Goal: Information Seeking & Learning: Understand process/instructions

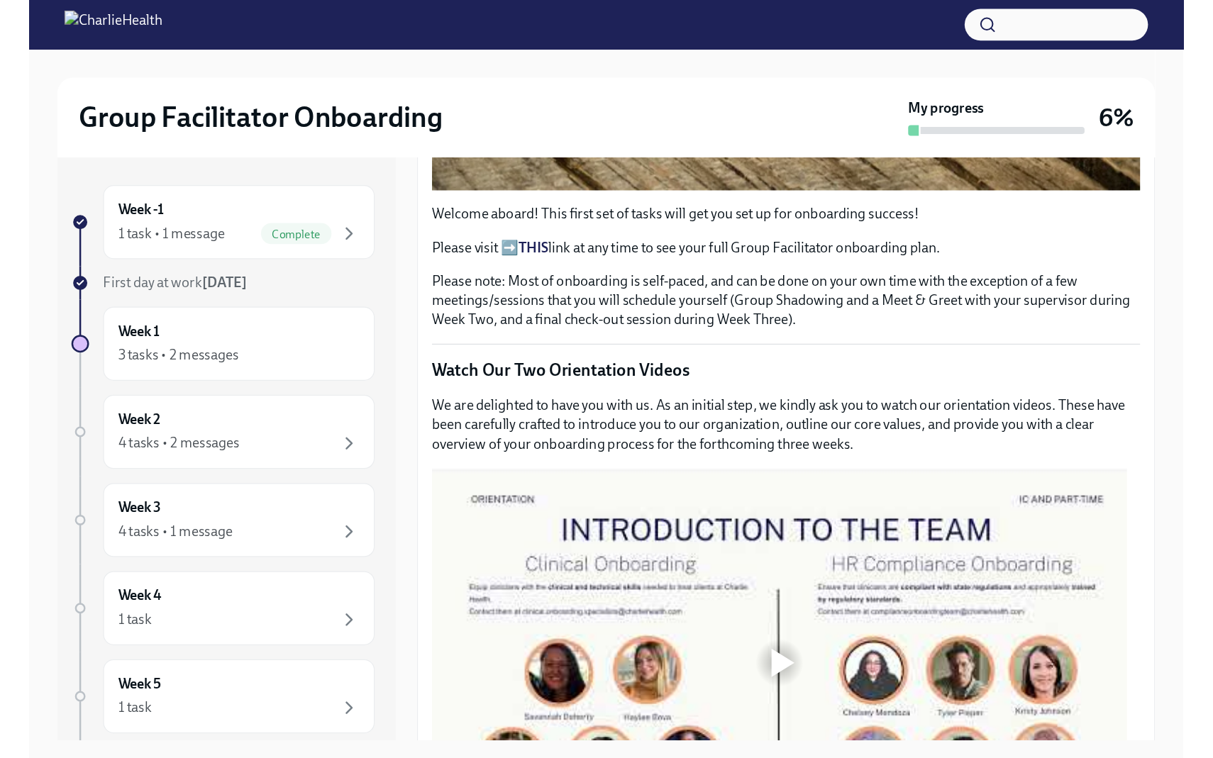
scroll to position [622, 0]
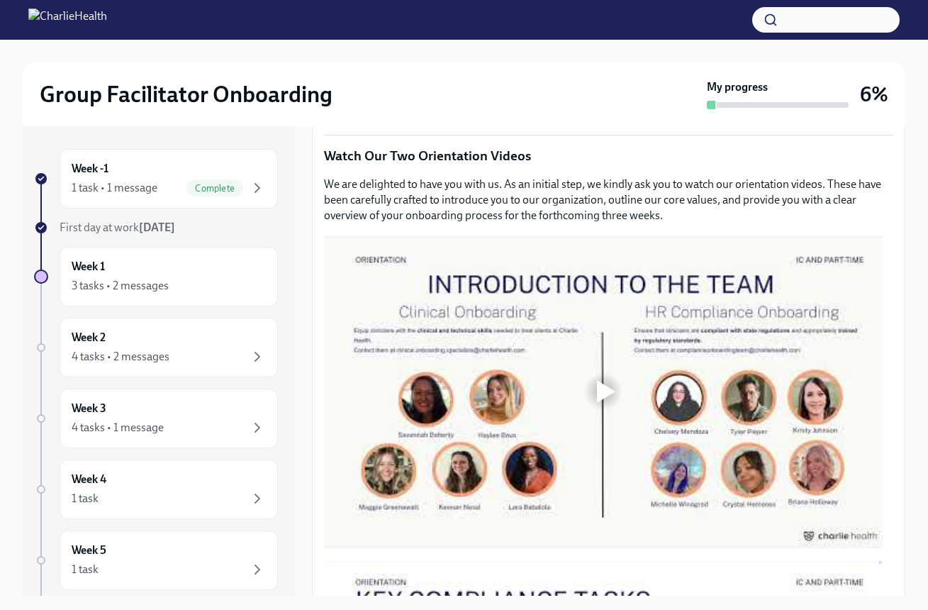
click at [606, 386] on div at bounding box center [606, 391] width 18 height 23
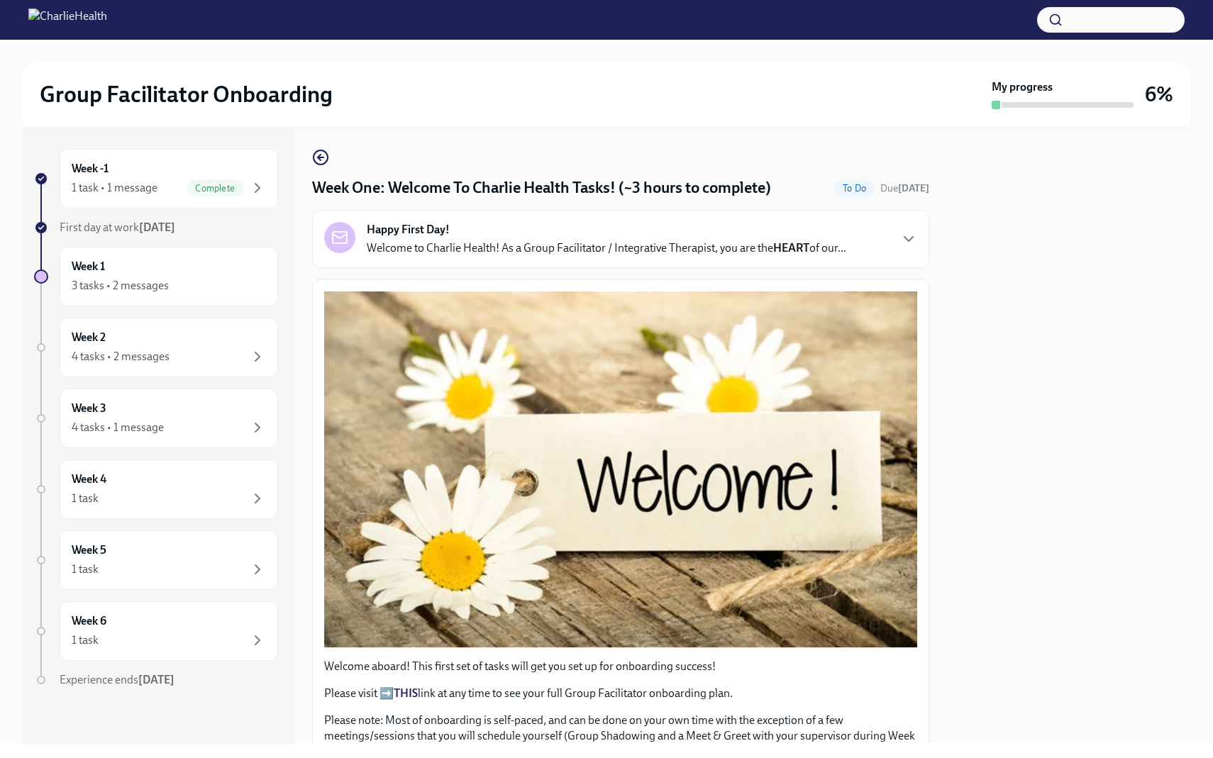
scroll to position [664, 0]
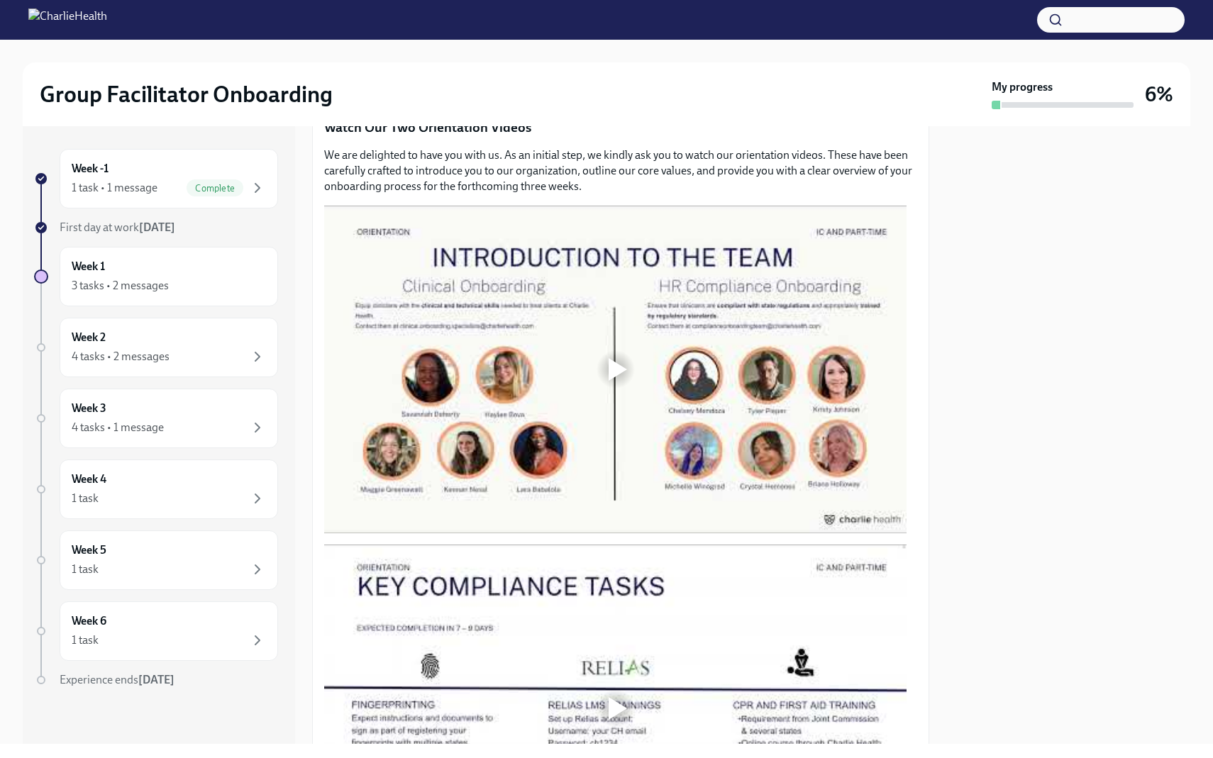
click at [614, 361] on div at bounding box center [617, 369] width 18 height 23
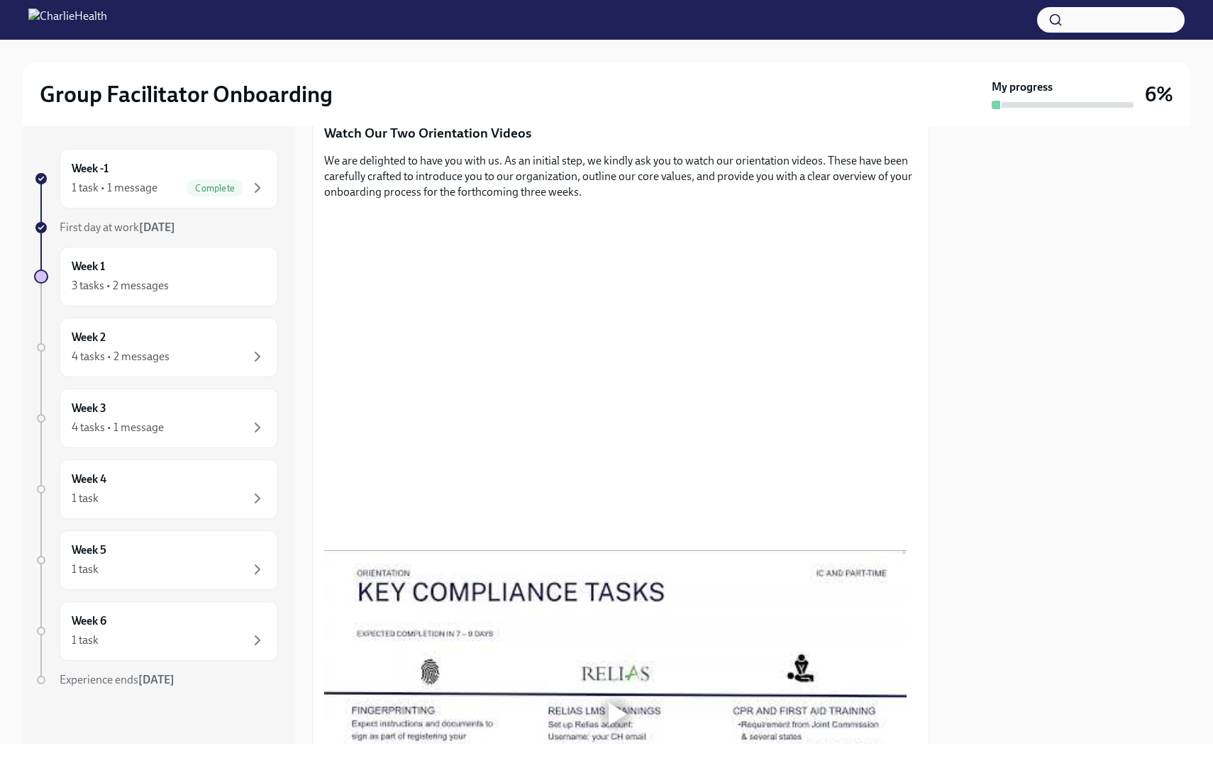
scroll to position [739, 0]
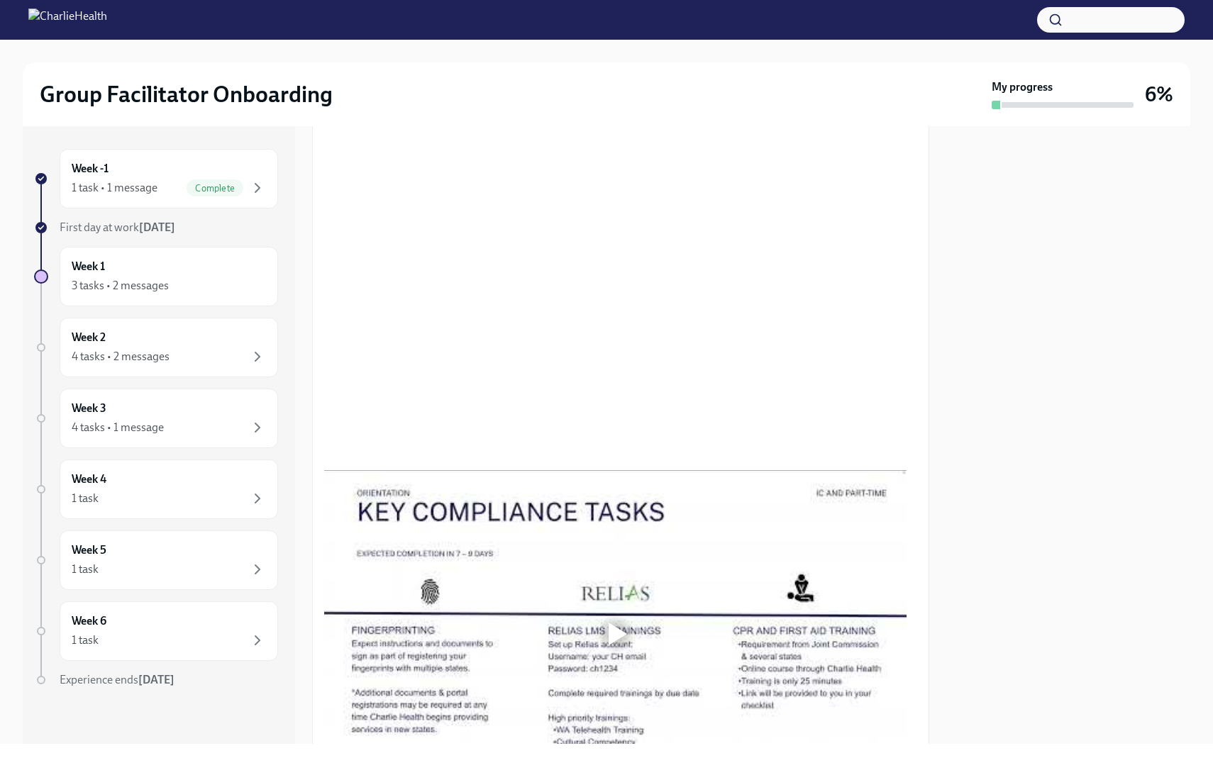
click at [806, 94] on div "Group Facilitator Onboarding" at bounding box center [513, 94] width 946 height 28
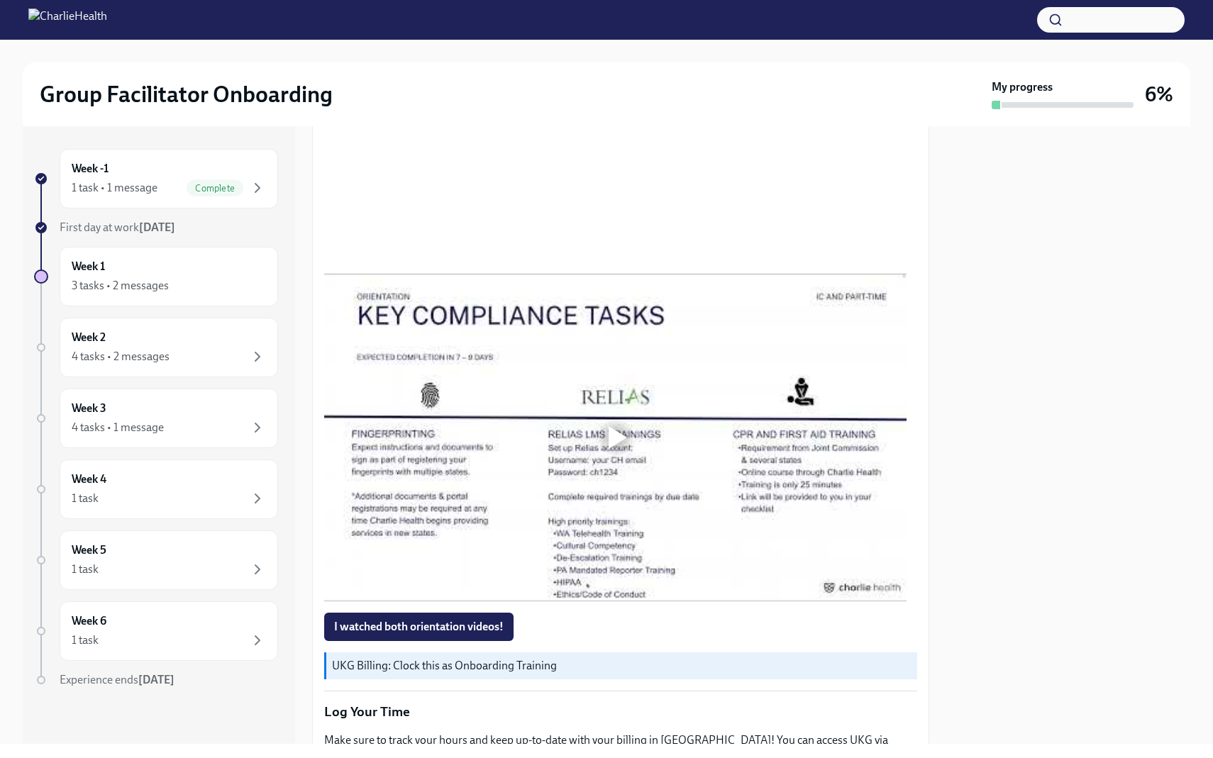
scroll to position [938, 0]
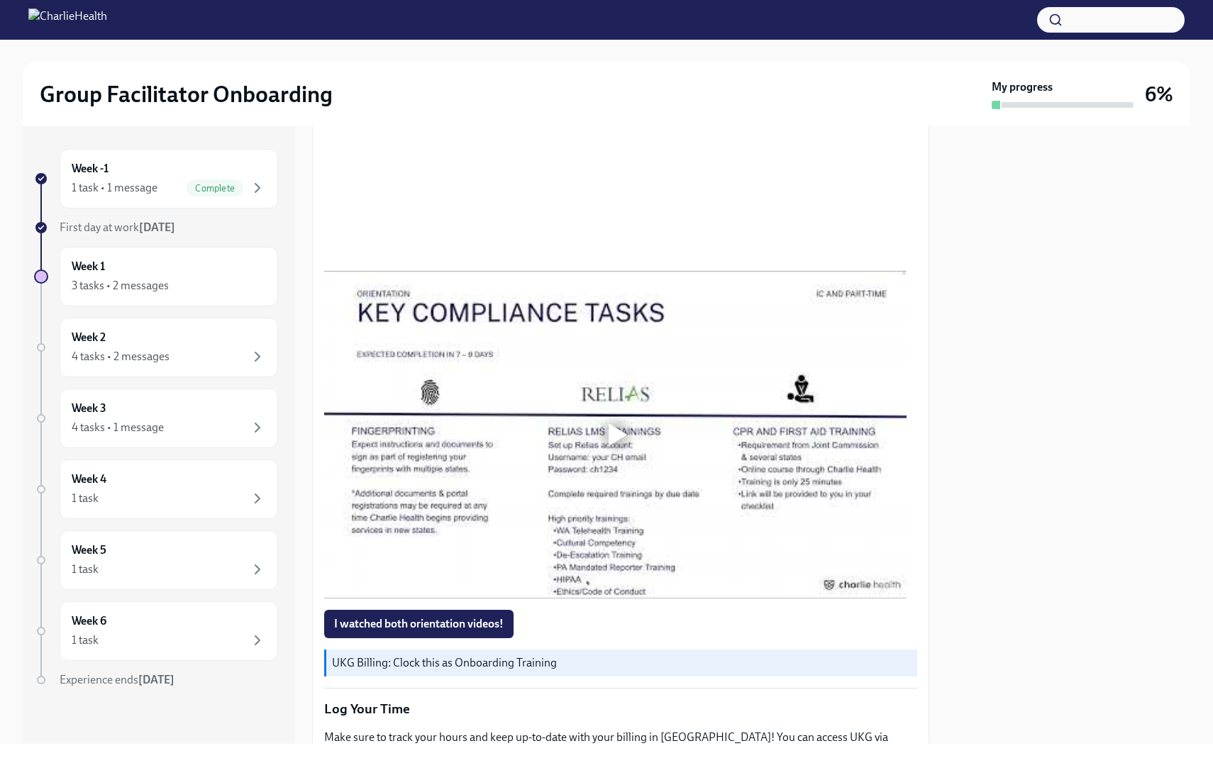
click at [613, 427] on div at bounding box center [617, 434] width 18 height 23
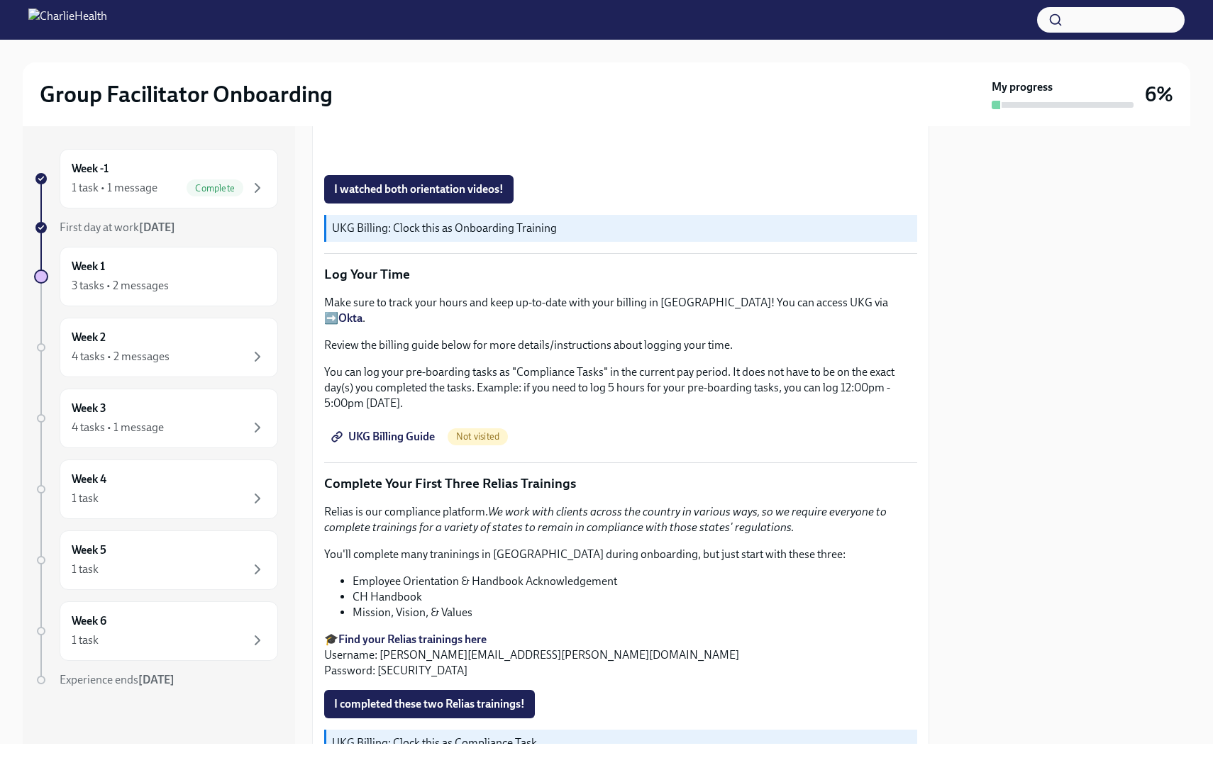
scroll to position [1376, 0]
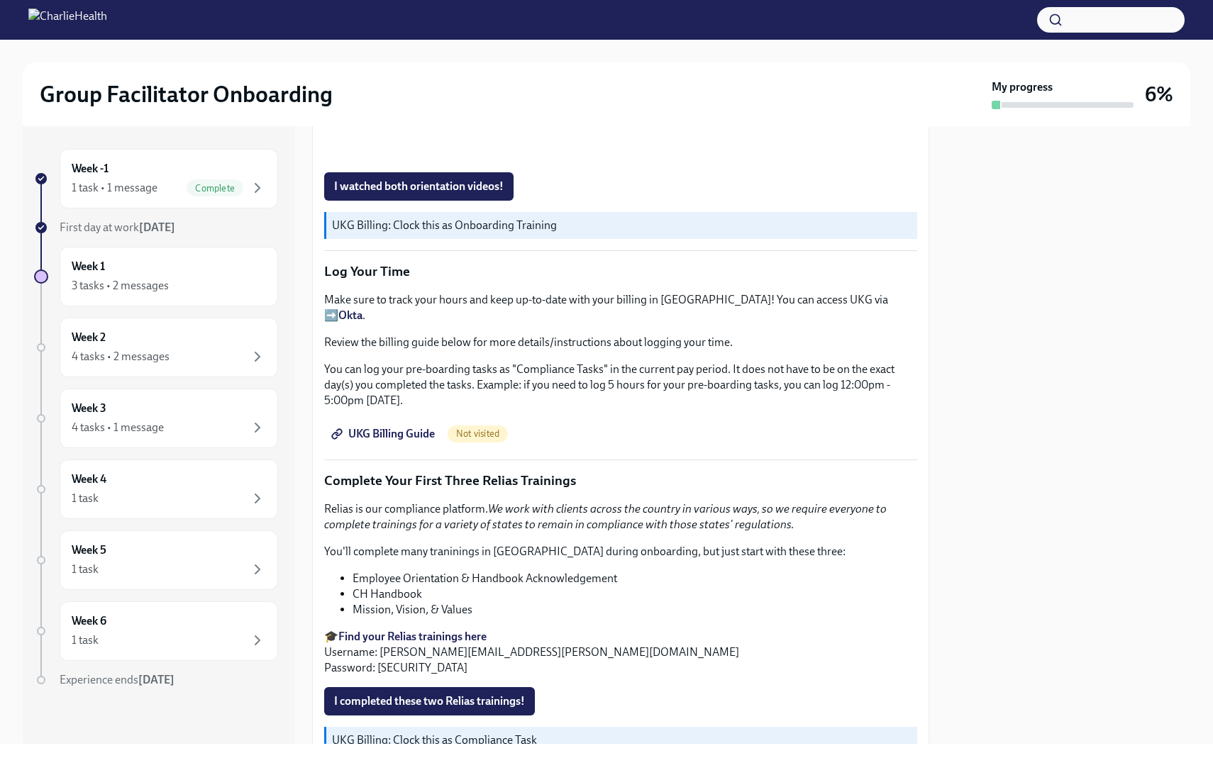
click at [632, 586] on li "CH Handbook" at bounding box center [634, 594] width 564 height 16
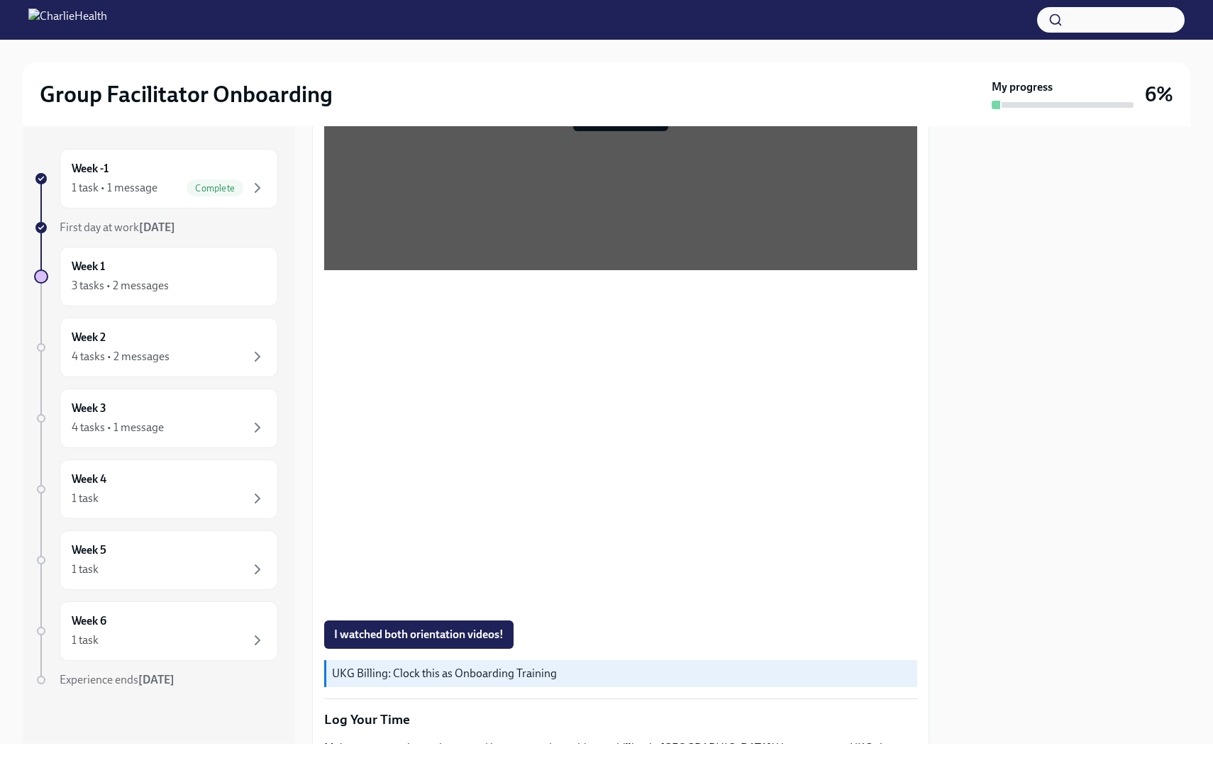
scroll to position [1031, 0]
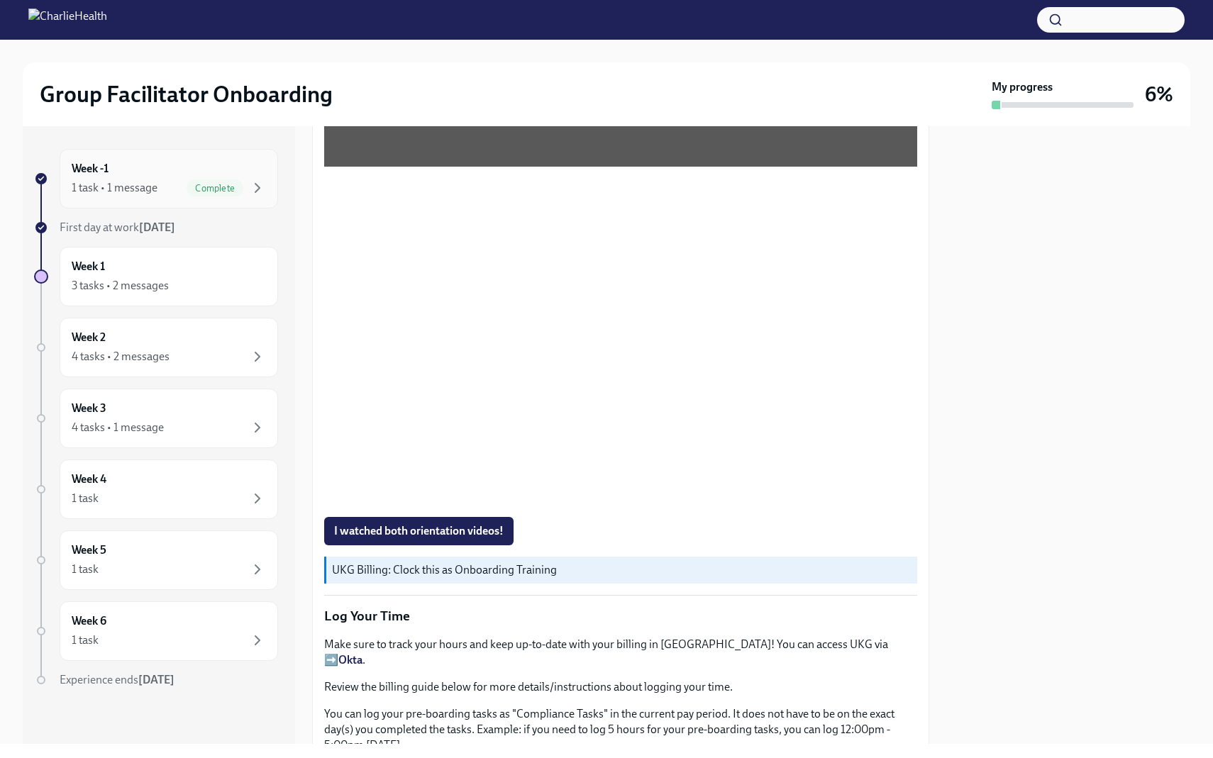
click at [230, 201] on div "Week -1 1 task • 1 message Complete" at bounding box center [169, 179] width 218 height 60
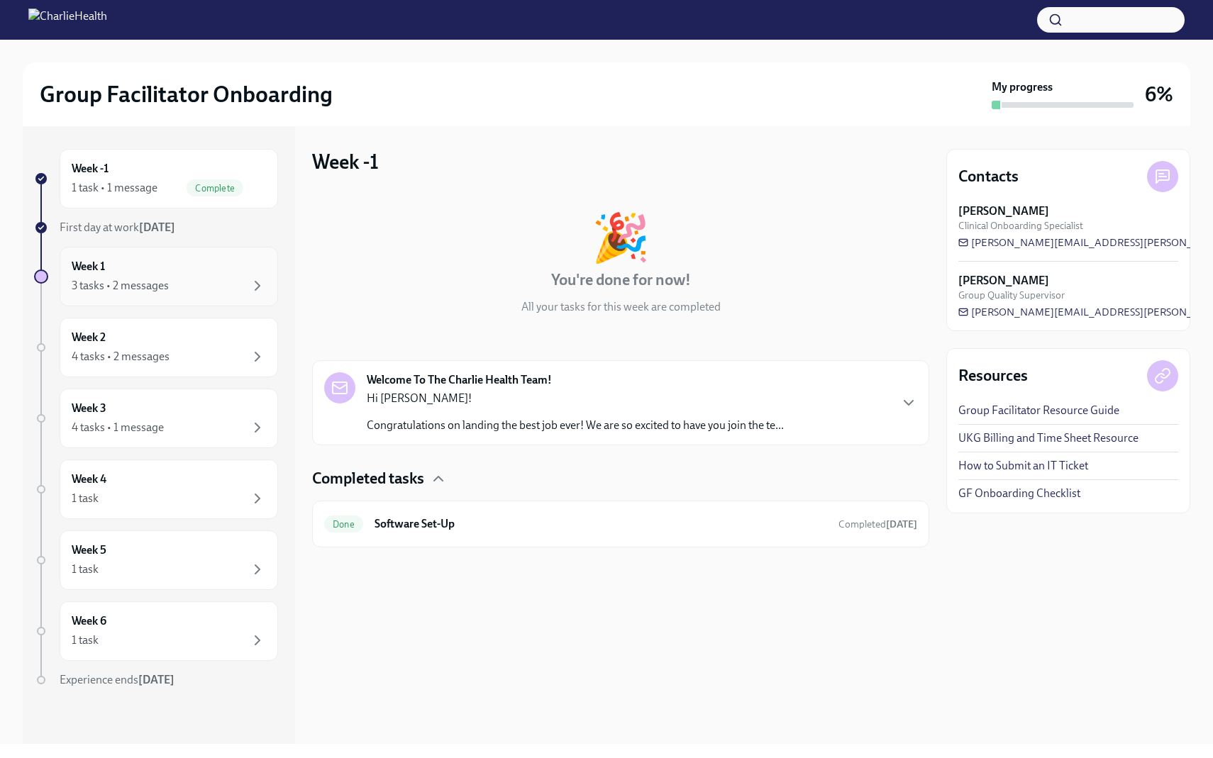
click at [140, 258] on div "Week 1 3 tasks • 2 messages" at bounding box center [169, 277] width 218 height 60
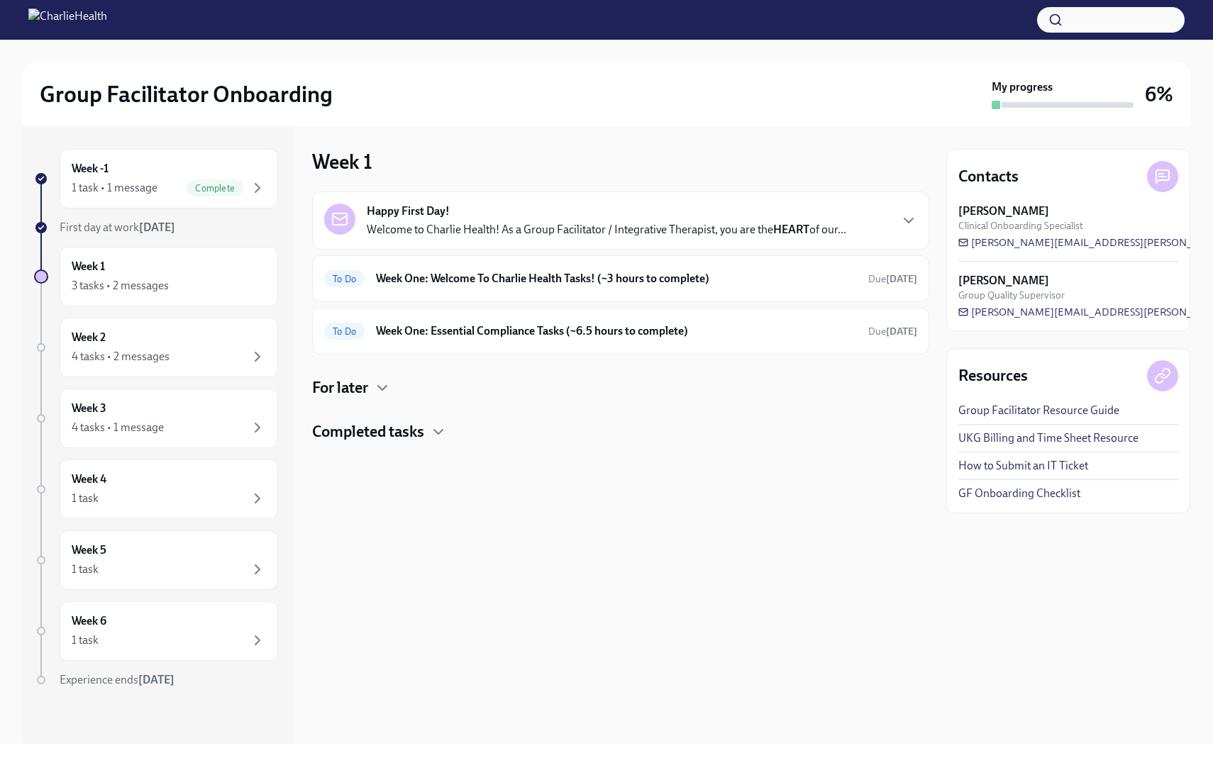
click at [462, 233] on p "Welcome to Charlie Health! As a Group Facilitator / Integrative Therapist, you …" at bounding box center [606, 230] width 479 height 16
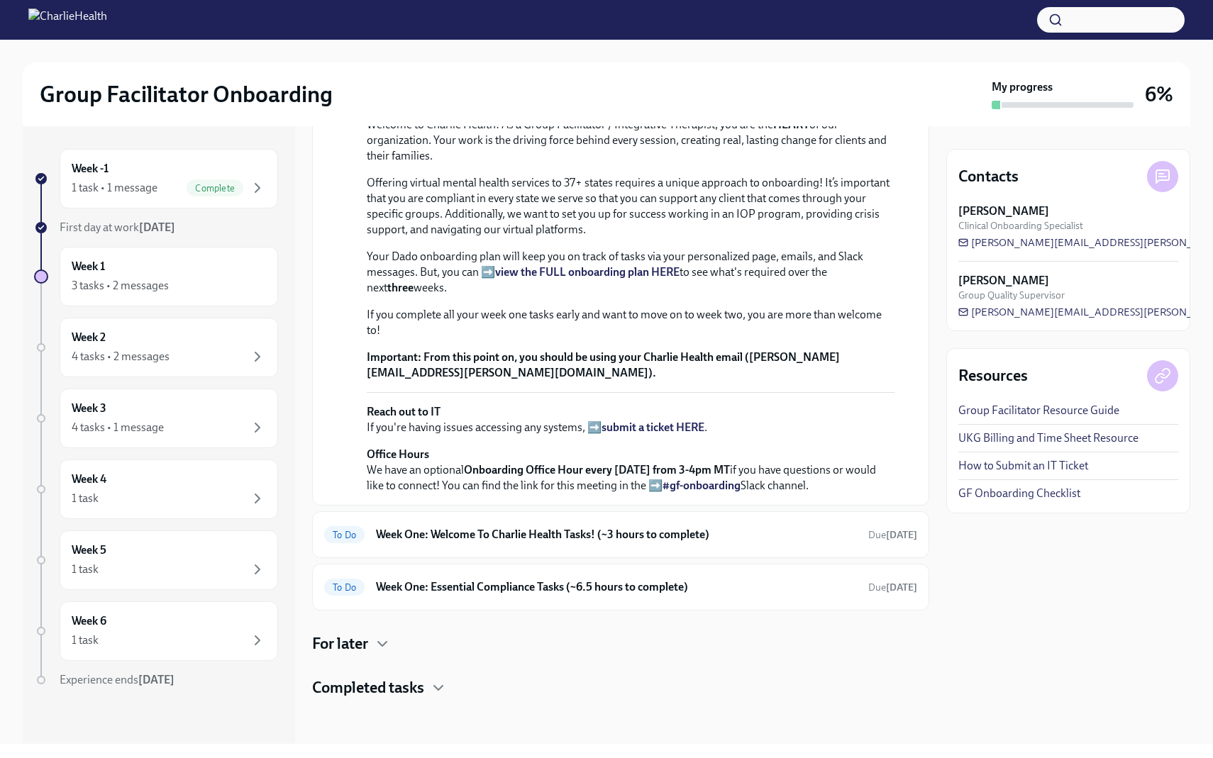
scroll to position [378, 0]
click at [613, 528] on h6 "Week One: Welcome To Charlie Health Tasks! (~3 hours to complete)" at bounding box center [616, 535] width 481 height 16
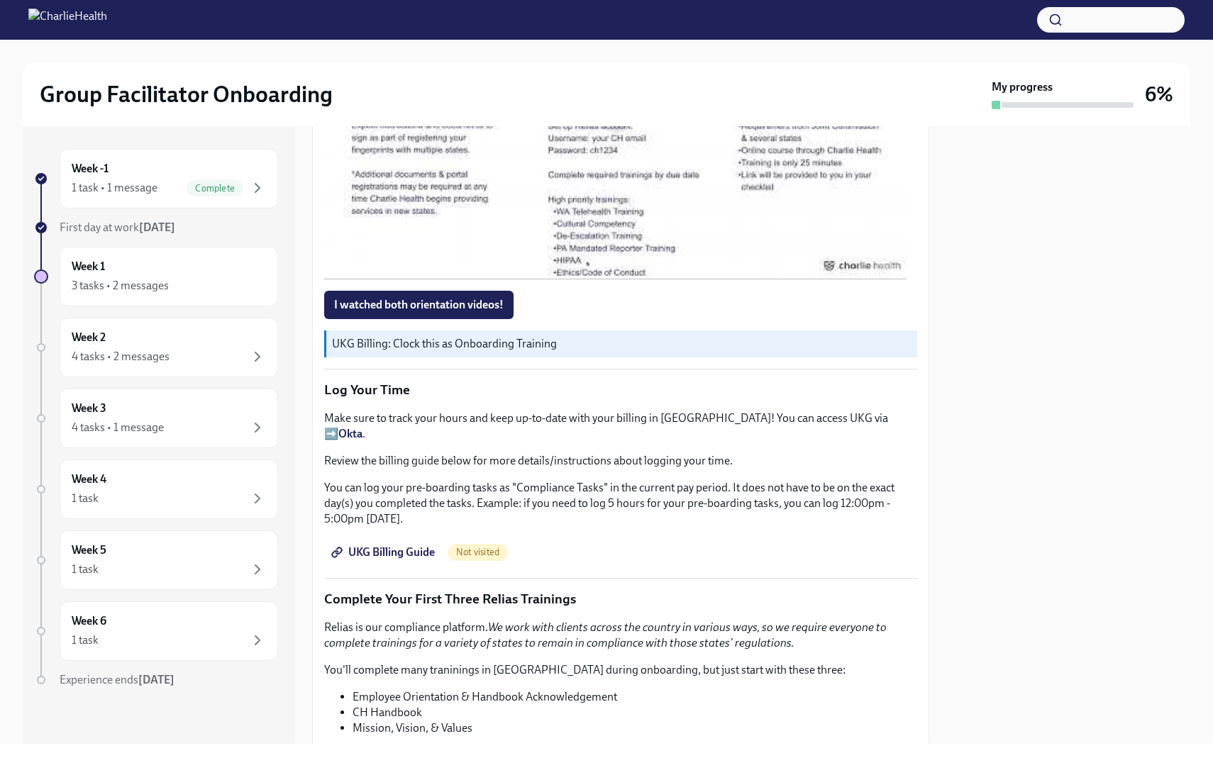
scroll to position [979, 0]
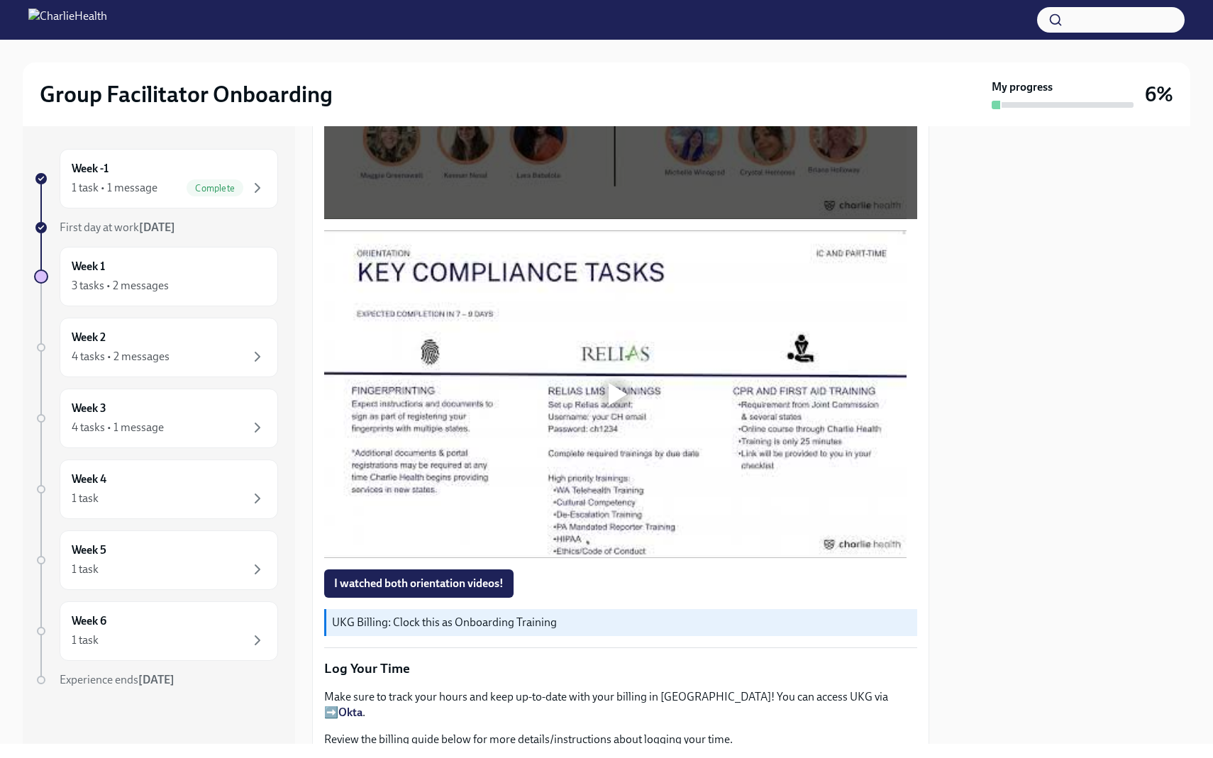
click at [616, 391] on div at bounding box center [617, 394] width 18 height 23
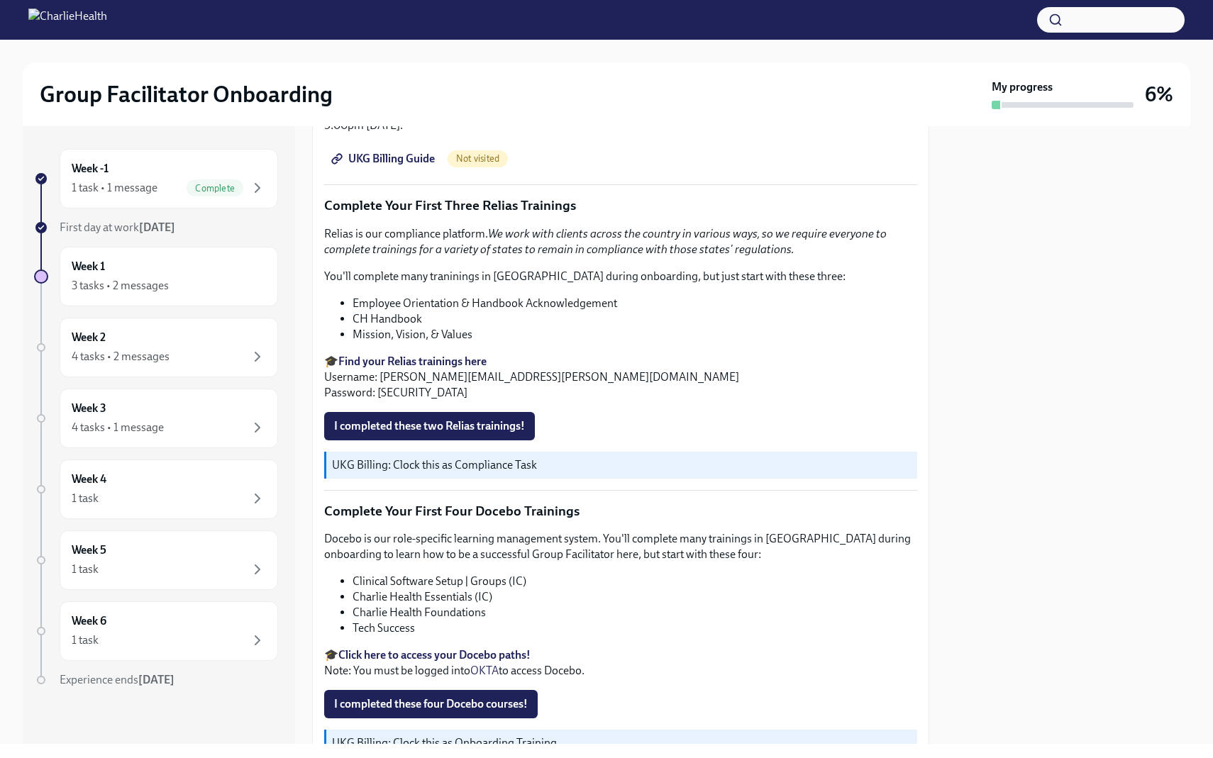
scroll to position [1652, 0]
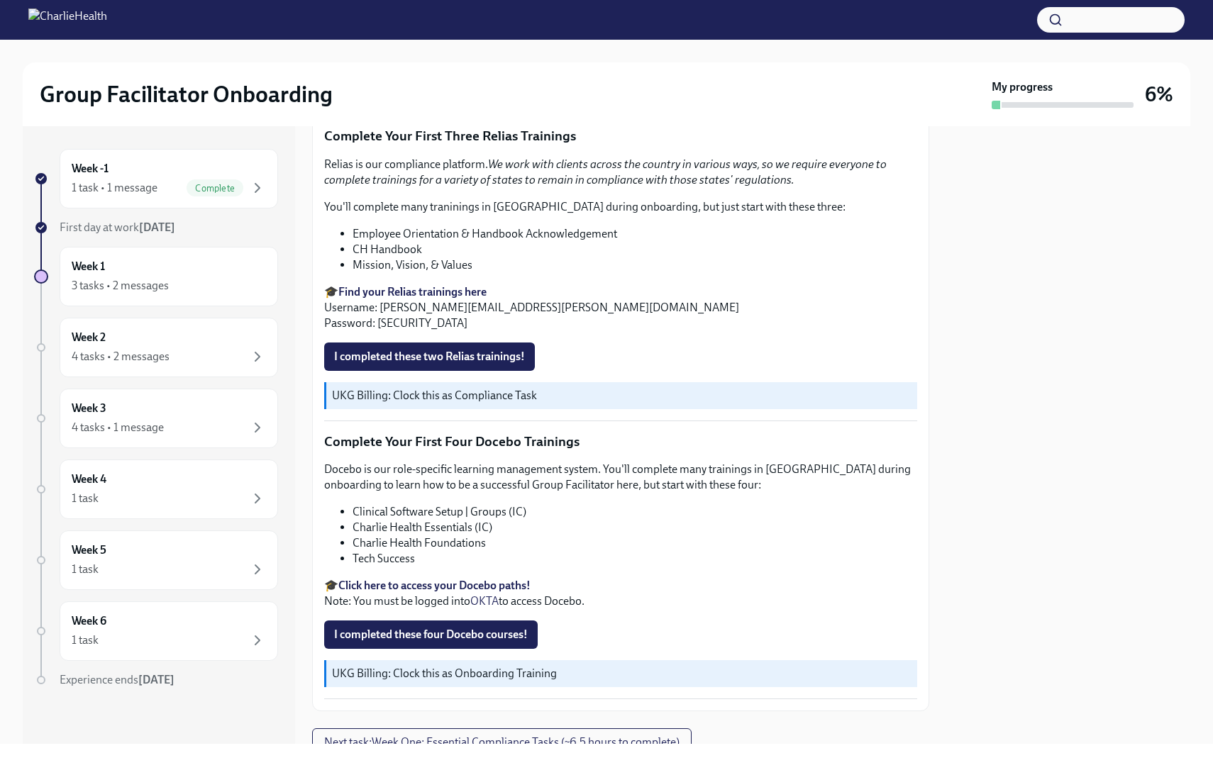
scroll to position [1755, 0]
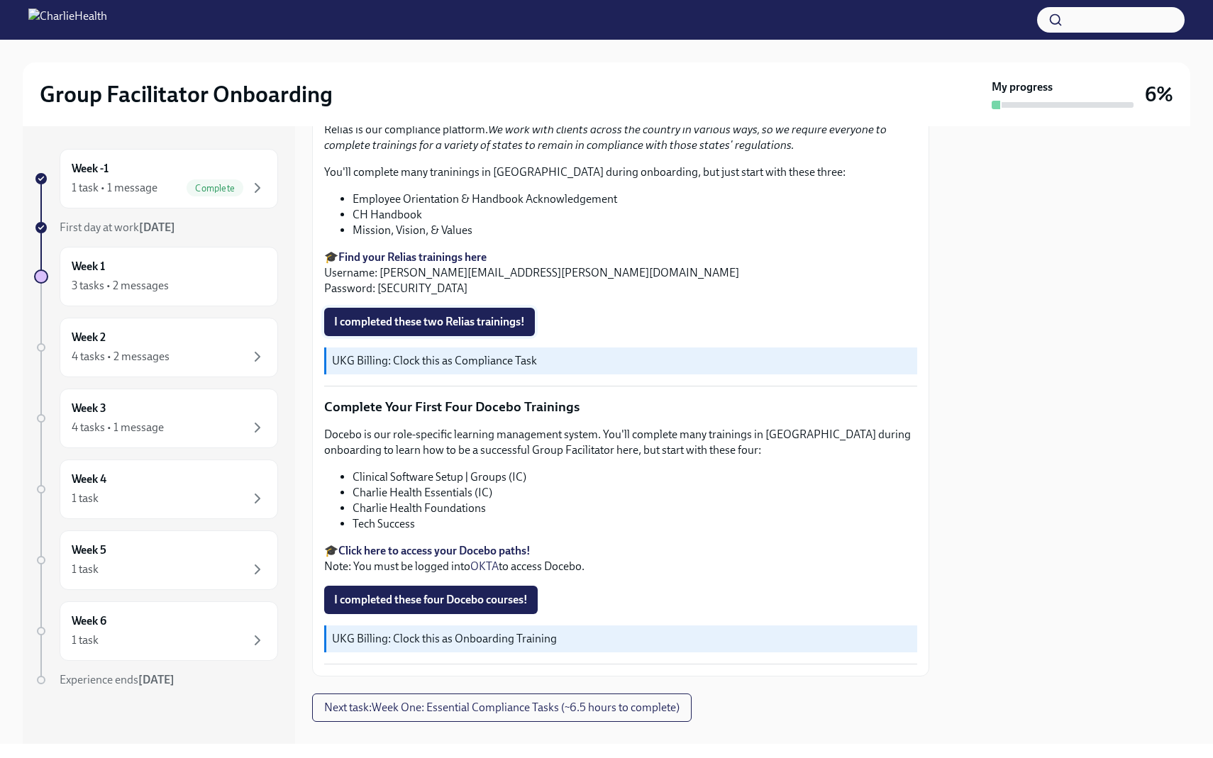
click at [377, 315] on span "I completed these two Relias trainings!" at bounding box center [429, 322] width 191 height 14
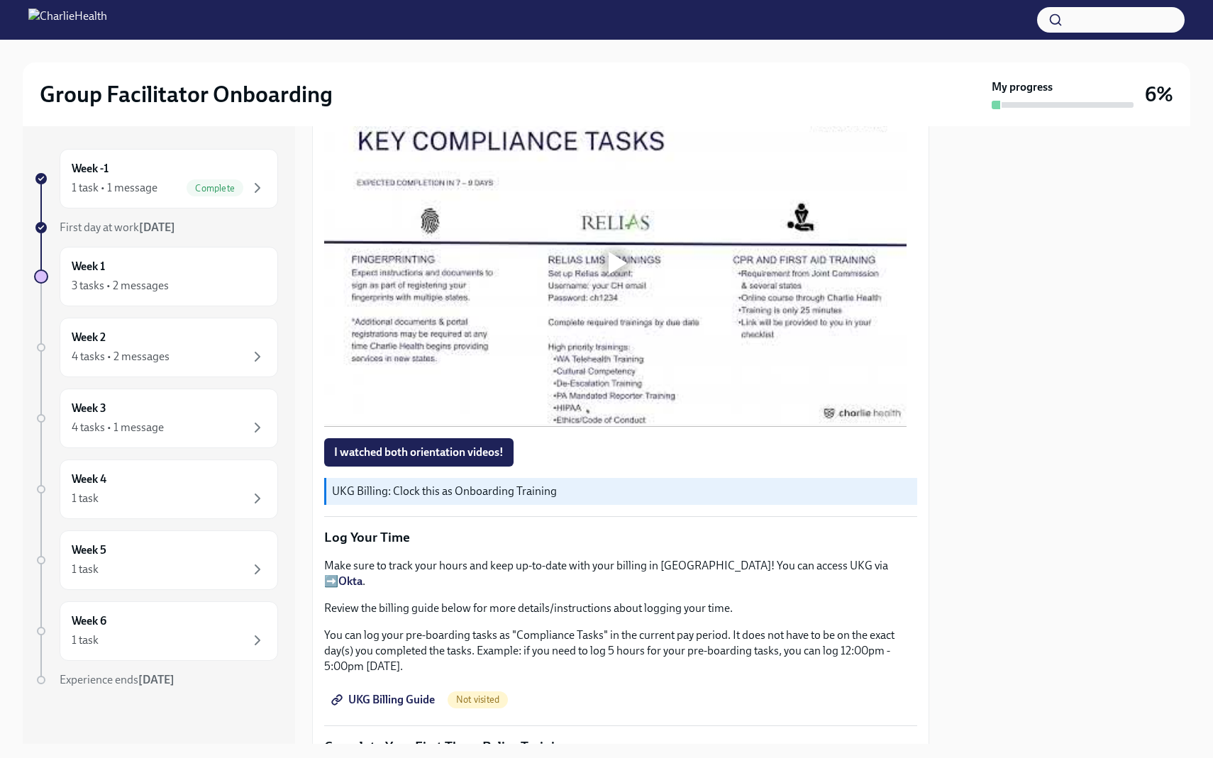
scroll to position [1124, 0]
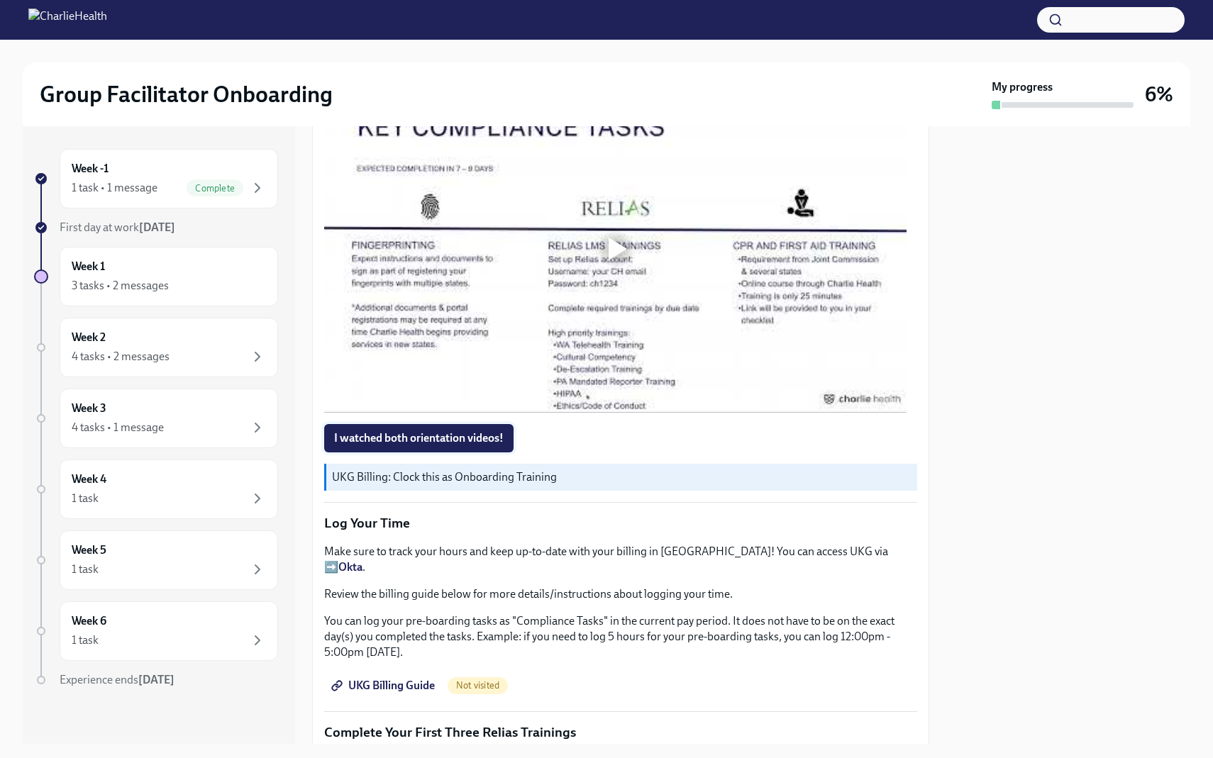
click at [488, 431] on span "I watched both orientation videos!" at bounding box center [418, 438] width 169 height 14
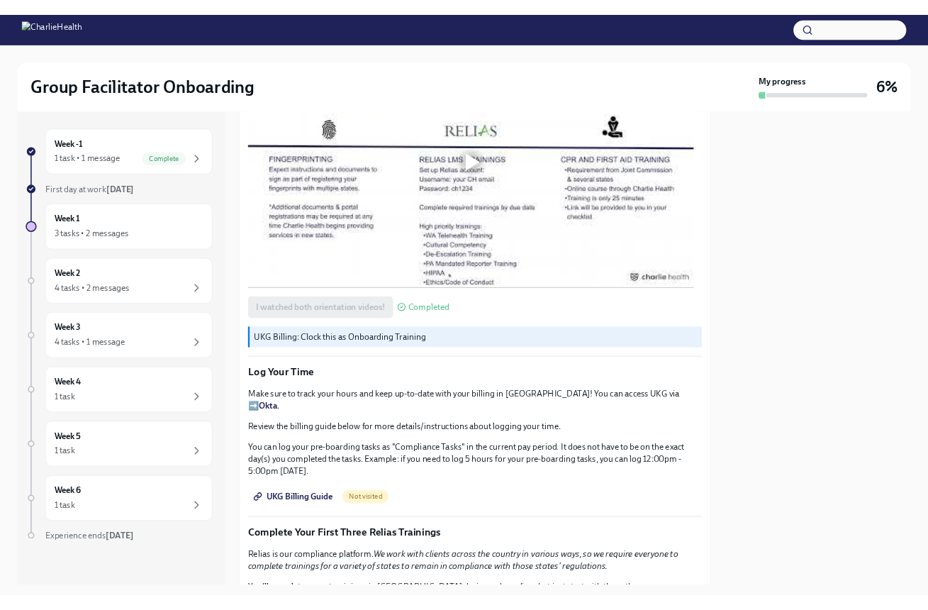
scroll to position [1291, 0]
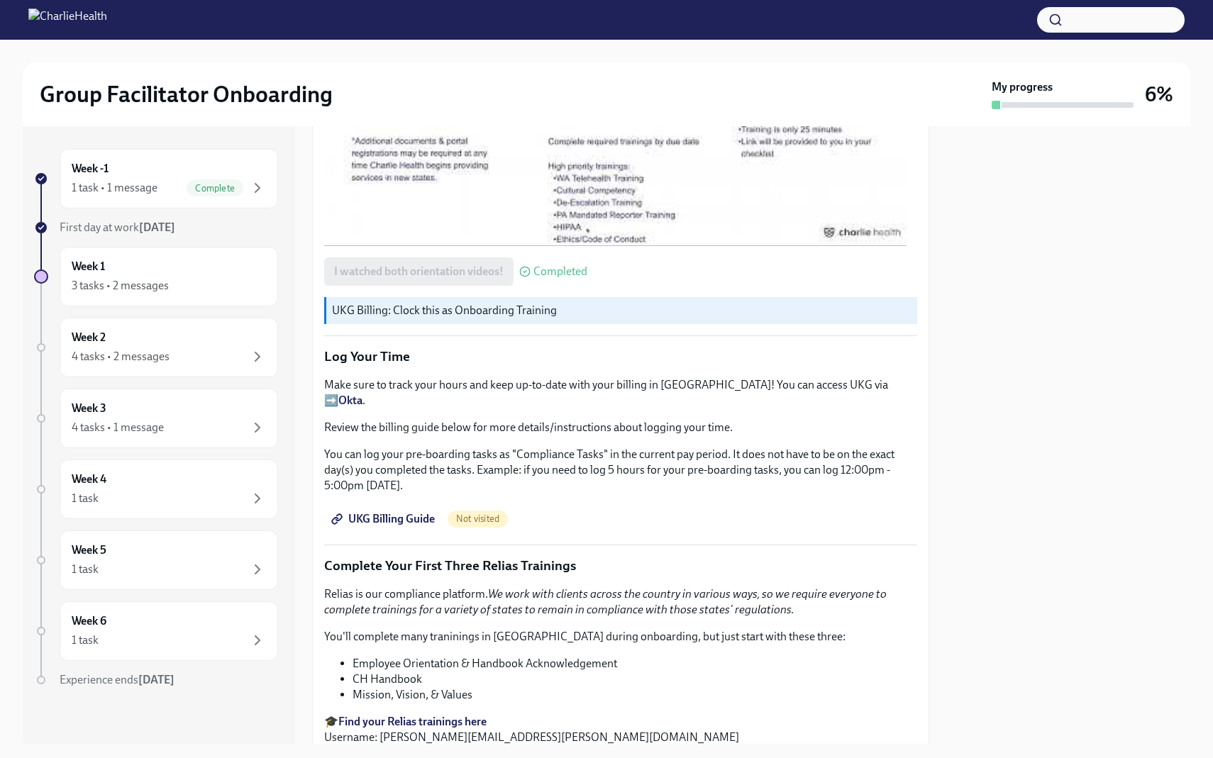
click at [416, 512] on span "UKG Billing Guide" at bounding box center [384, 519] width 101 height 14
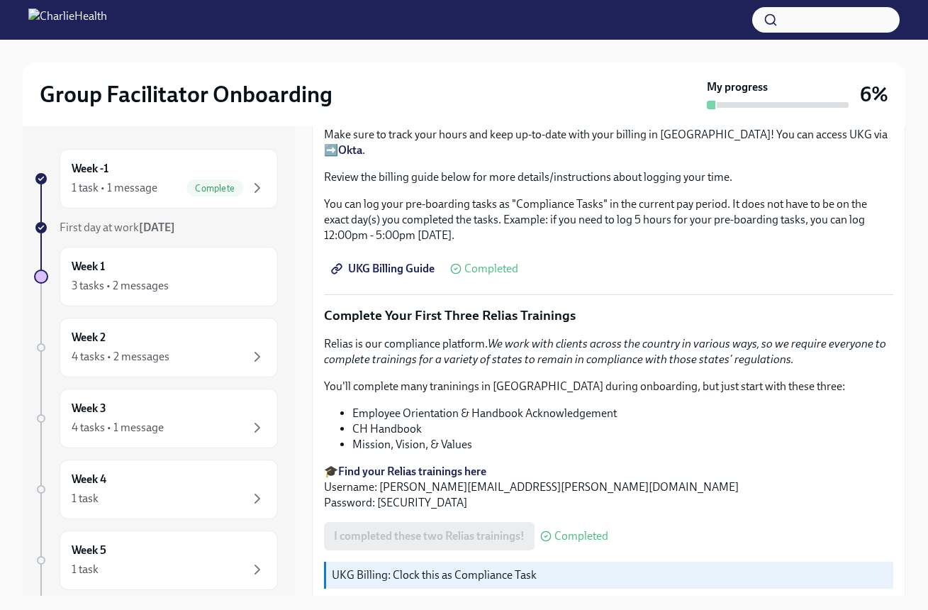
scroll to position [1503, 0]
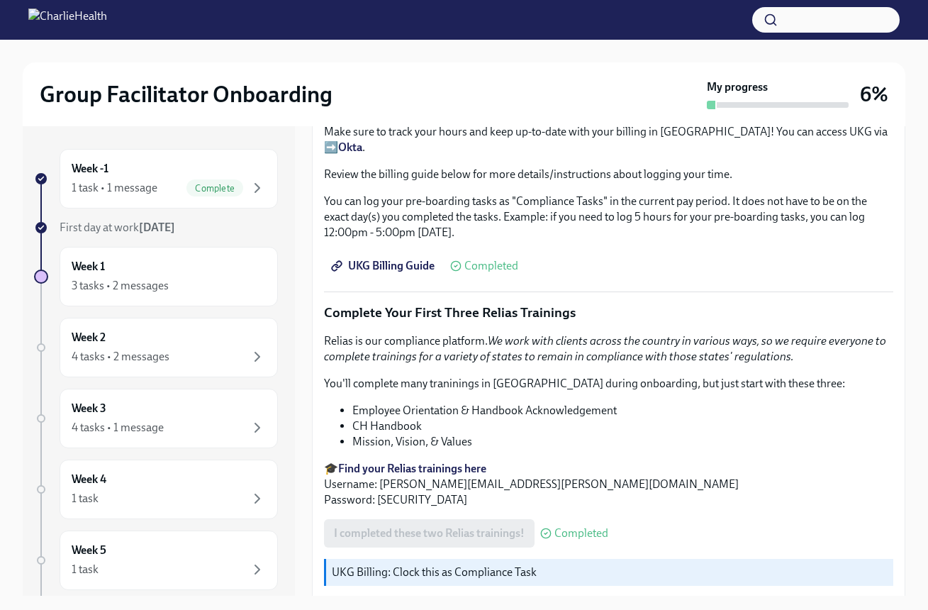
click at [447, 462] on strong "Find your Relias trainings here" at bounding box center [412, 468] width 148 height 13
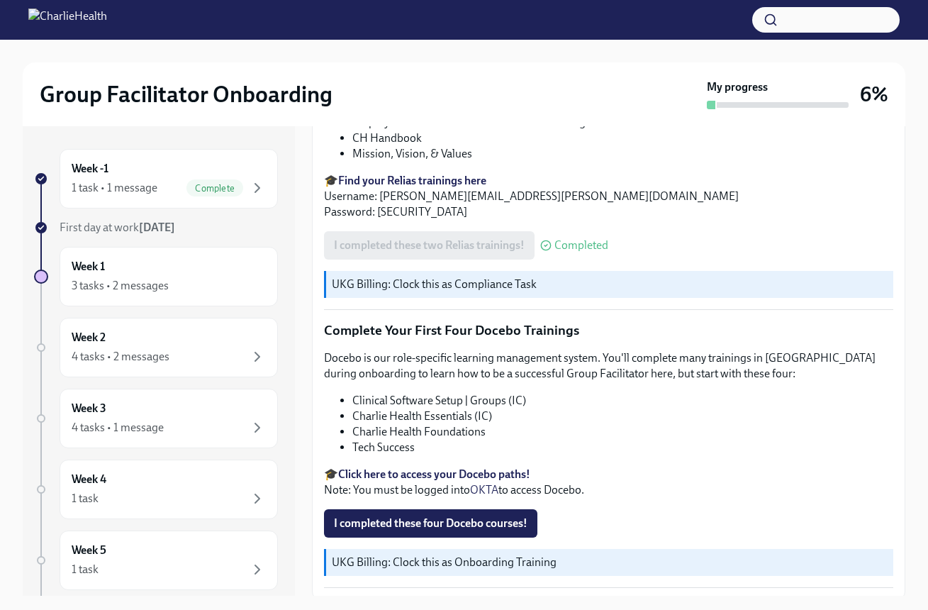
scroll to position [1813, 0]
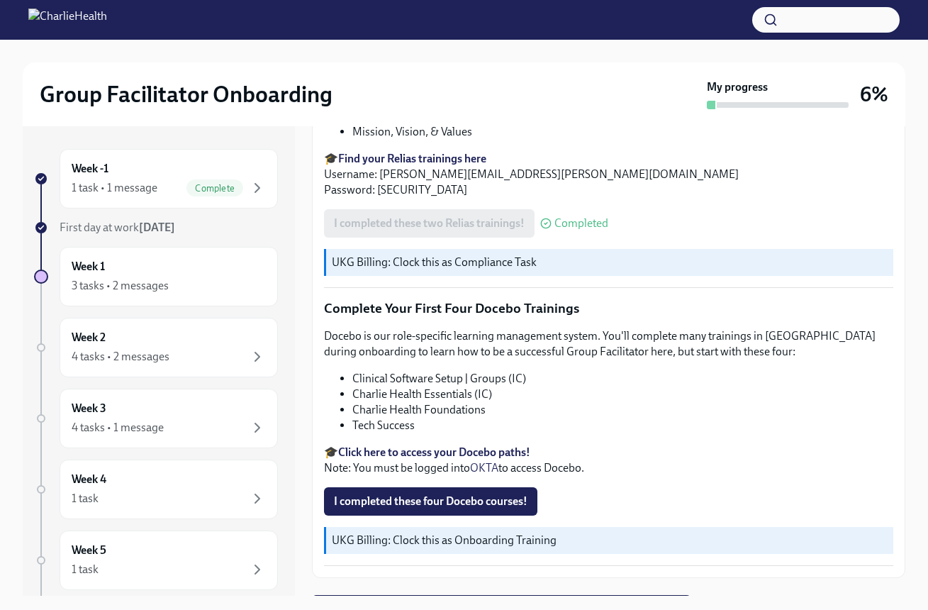
click at [411, 533] on p "UKG Billing: Clock this as Onboarding Training" at bounding box center [610, 541] width 556 height 16
click at [398, 445] on strong "Click here to access your Docebo paths!" at bounding box center [434, 451] width 192 height 13
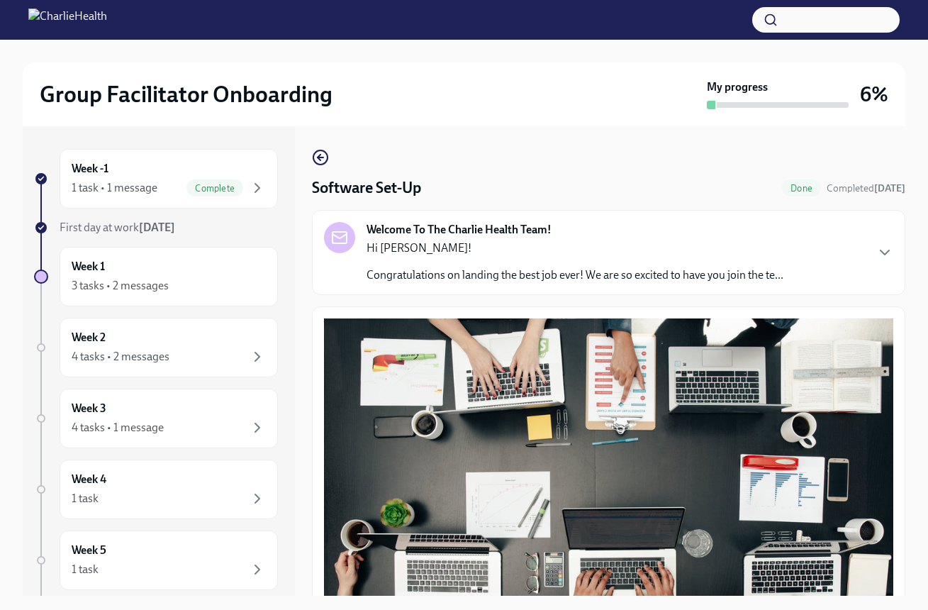
scroll to position [104, 0]
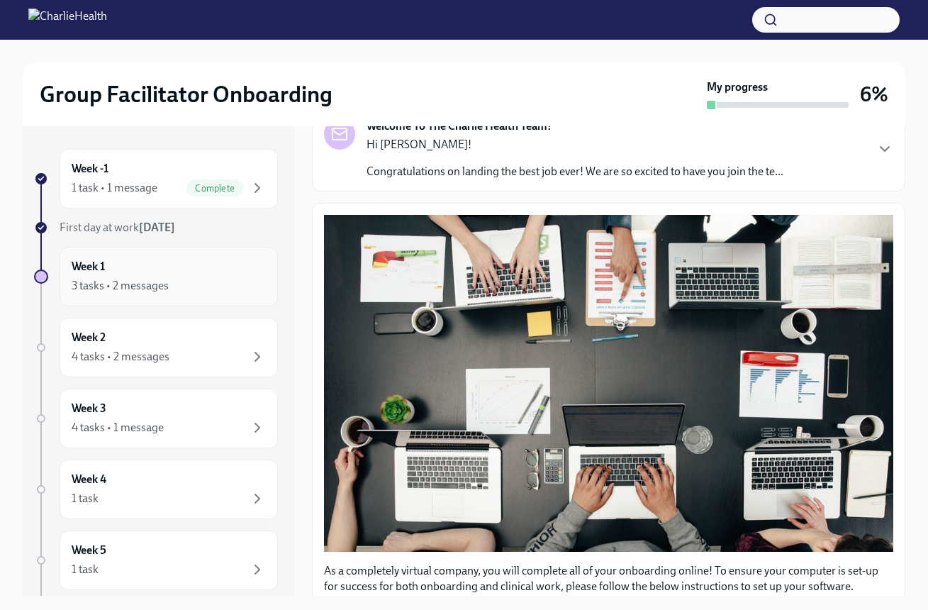
click at [187, 262] on div "Week 1 3 tasks • 2 messages" at bounding box center [169, 276] width 194 height 35
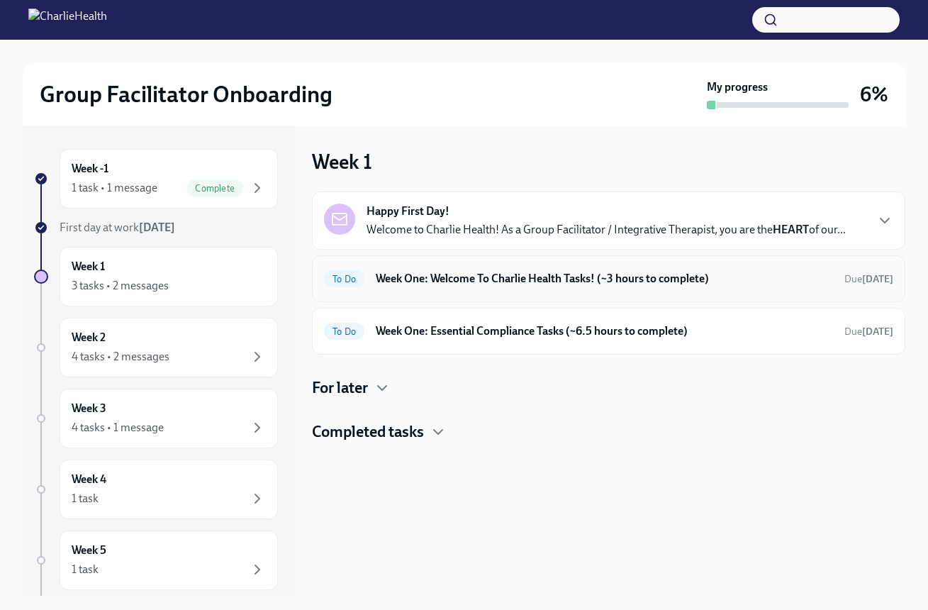
click at [438, 282] on h6 "Week One: Welcome To Charlie Health Tasks! (~3 hours to complete)" at bounding box center [604, 279] width 457 height 16
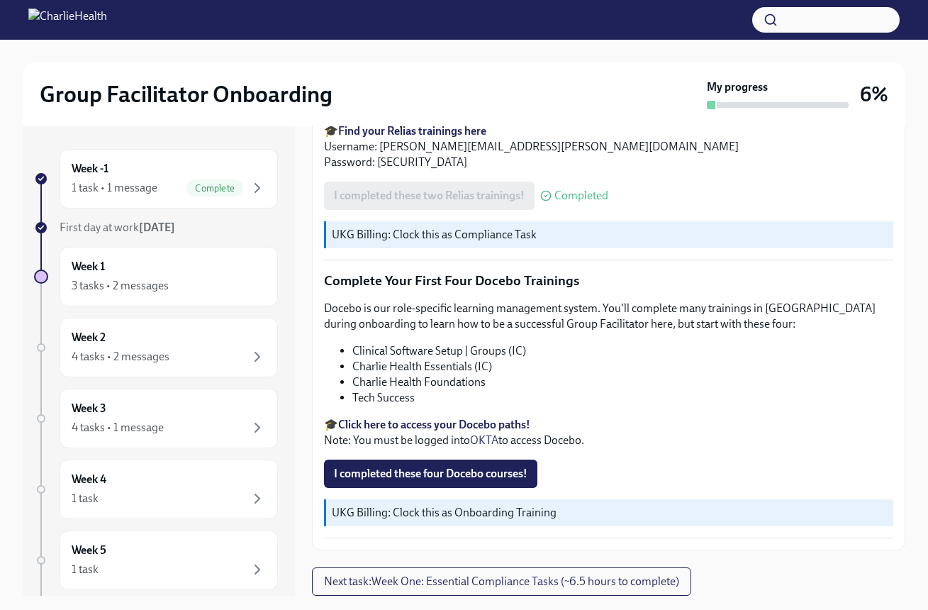
scroll to position [1658, 0]
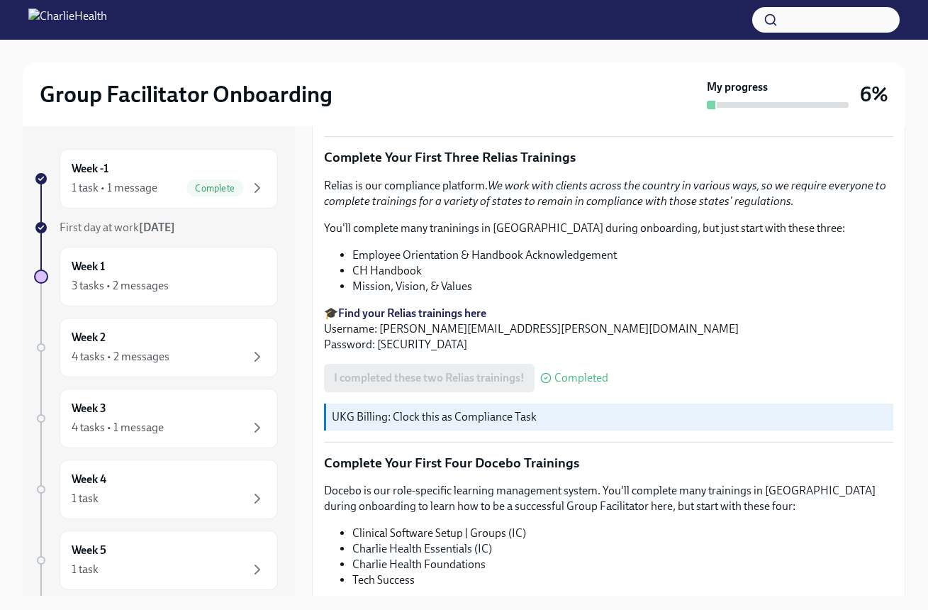
click at [445, 364] on div "I completed these two Relias trainings! Completed" at bounding box center [466, 378] width 284 height 28
click at [409, 306] on strong "Find your Relias trainings here" at bounding box center [412, 312] width 148 height 13
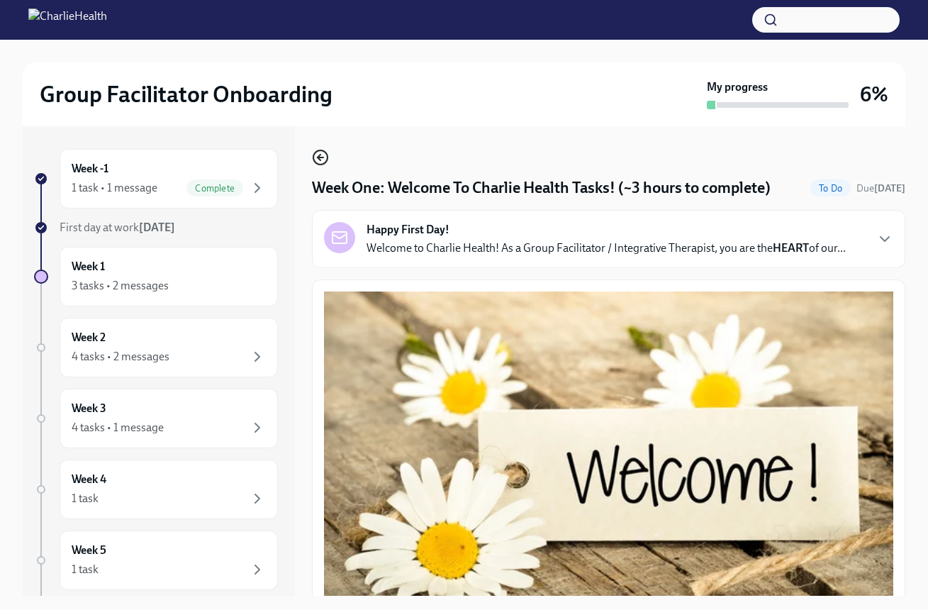
click at [326, 157] on icon "button" at bounding box center [320, 157] width 17 height 17
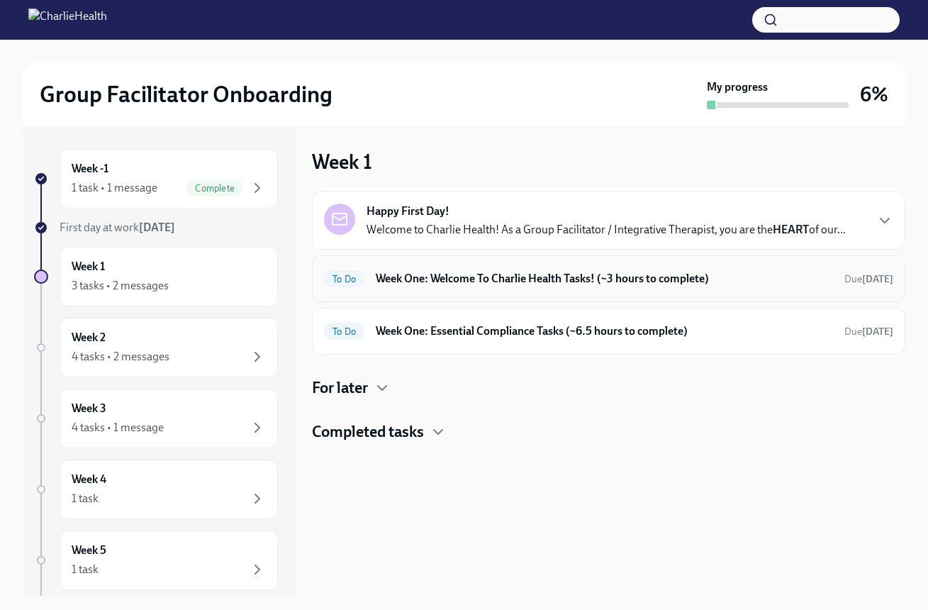
click at [491, 272] on h6 "Week One: Welcome To Charlie Health Tasks! (~3 hours to complete)" at bounding box center [604, 279] width 457 height 16
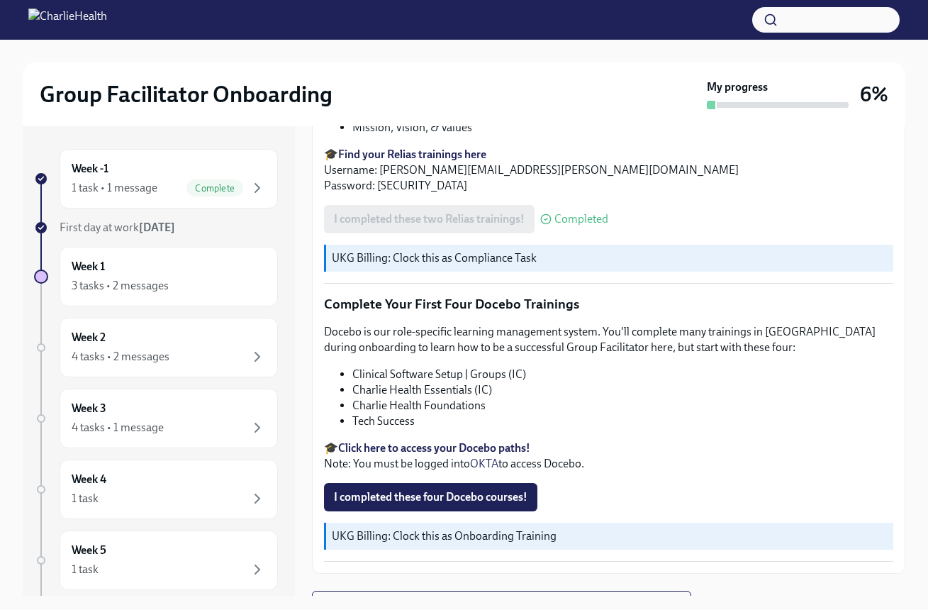
scroll to position [26, 0]
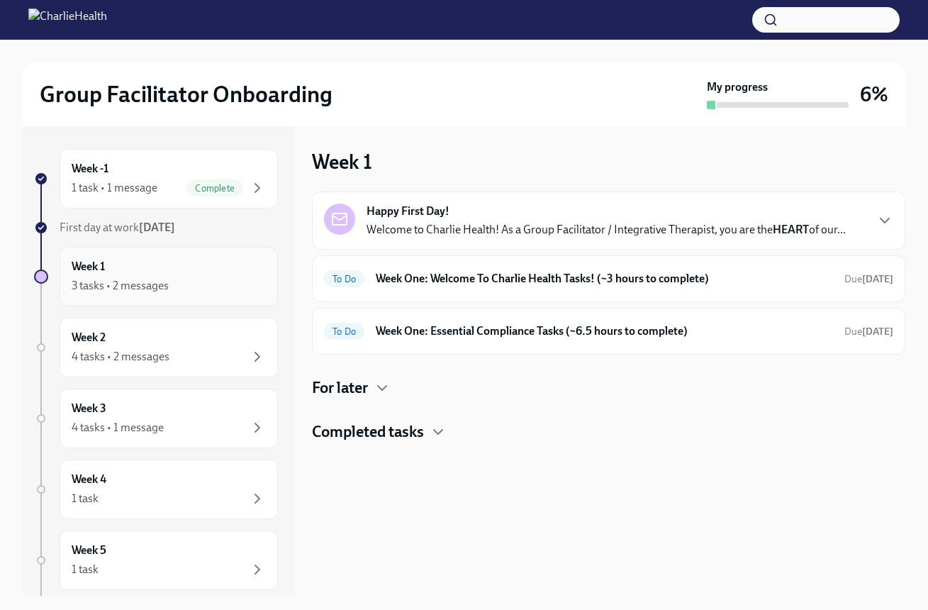
click at [228, 272] on div "Week 1 3 tasks • 2 messages" at bounding box center [169, 276] width 194 height 35
click at [121, 273] on div "Week 1 3 tasks • 2 messages" at bounding box center [169, 276] width 194 height 35
click at [358, 274] on span "To Do" at bounding box center [344, 279] width 40 height 11
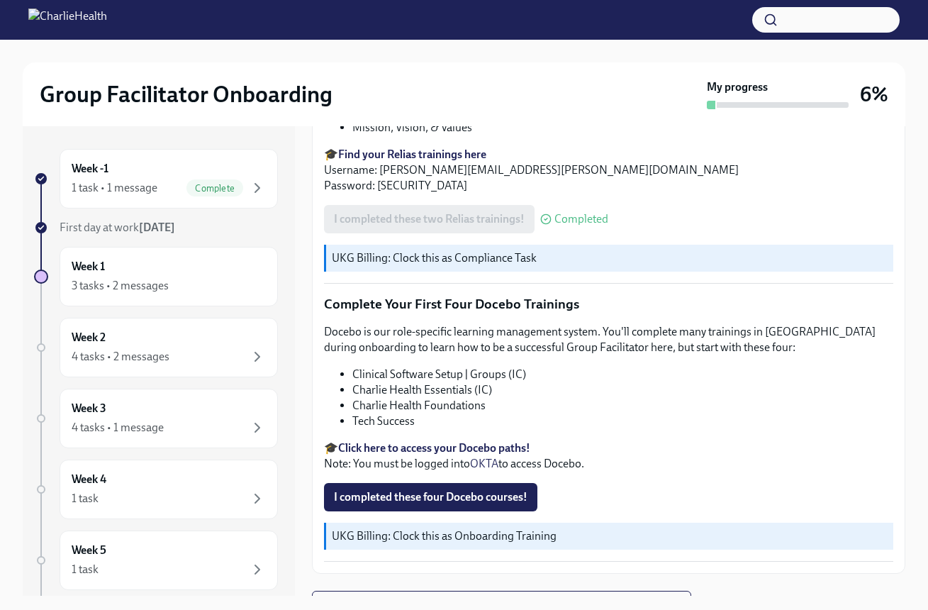
scroll to position [26, 0]
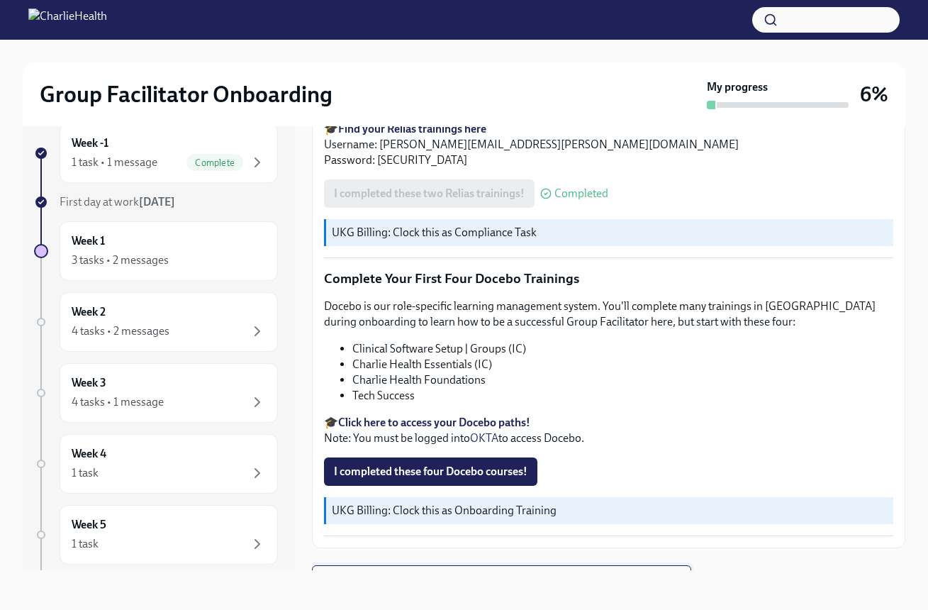
click at [518, 565] on button "Next task : Week One: Essential Compliance Tasks (~6.5 hours to complete)" at bounding box center [501, 579] width 379 height 28
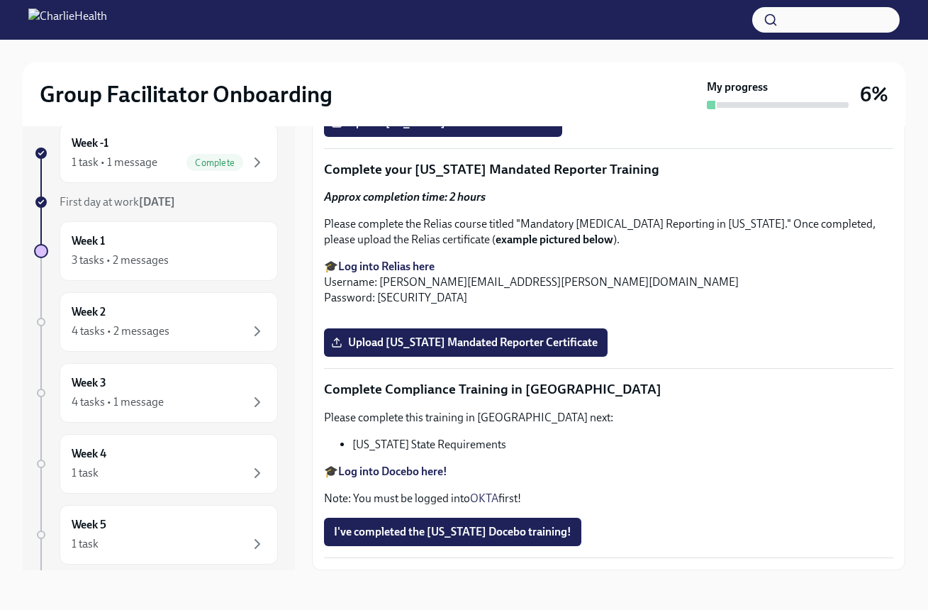
scroll to position [2741, 0]
click at [150, 150] on div "Week -1 1 task • 1 message Complete" at bounding box center [169, 152] width 194 height 35
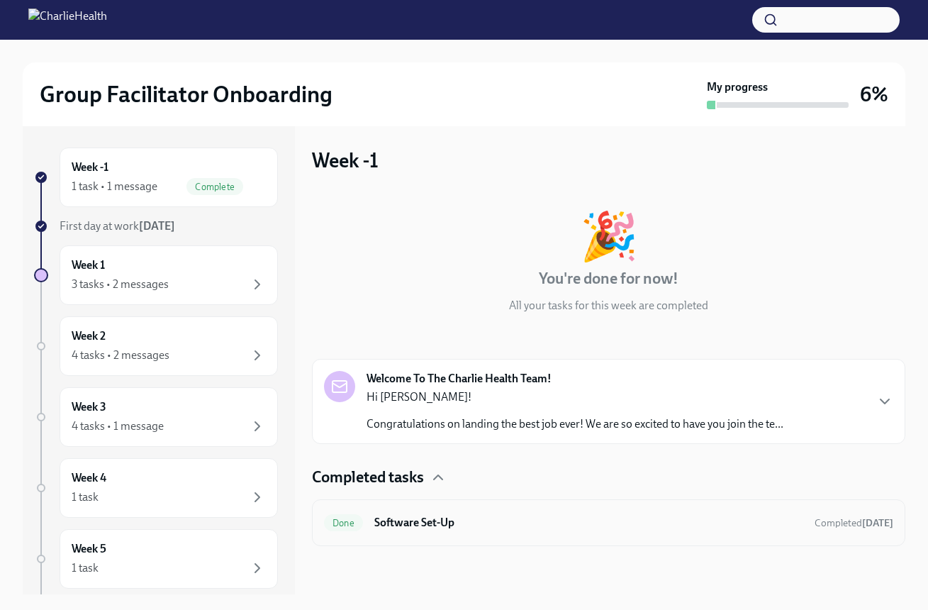
click at [405, 523] on h6 "Software Set-Up" at bounding box center [588, 523] width 429 height 16
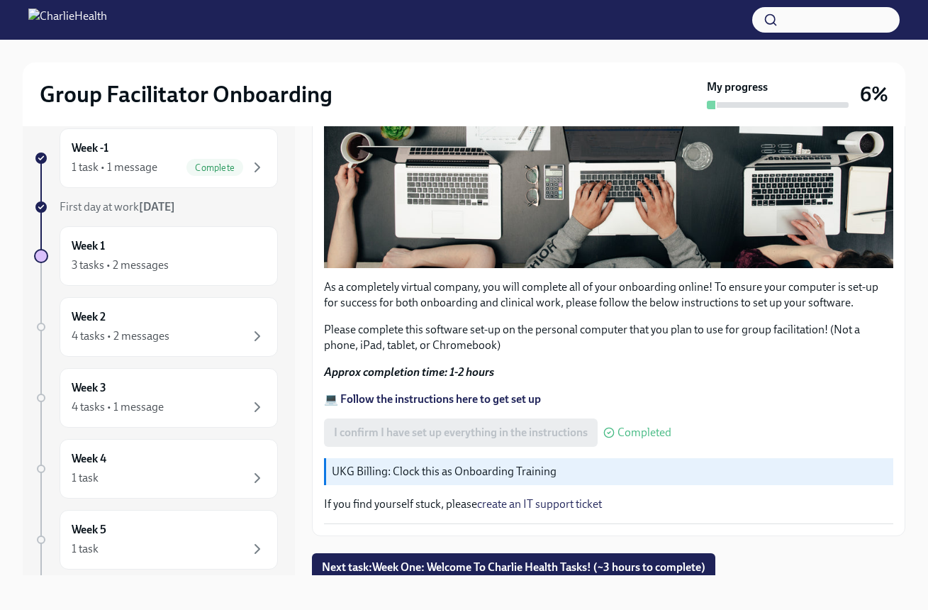
scroll to position [26, 0]
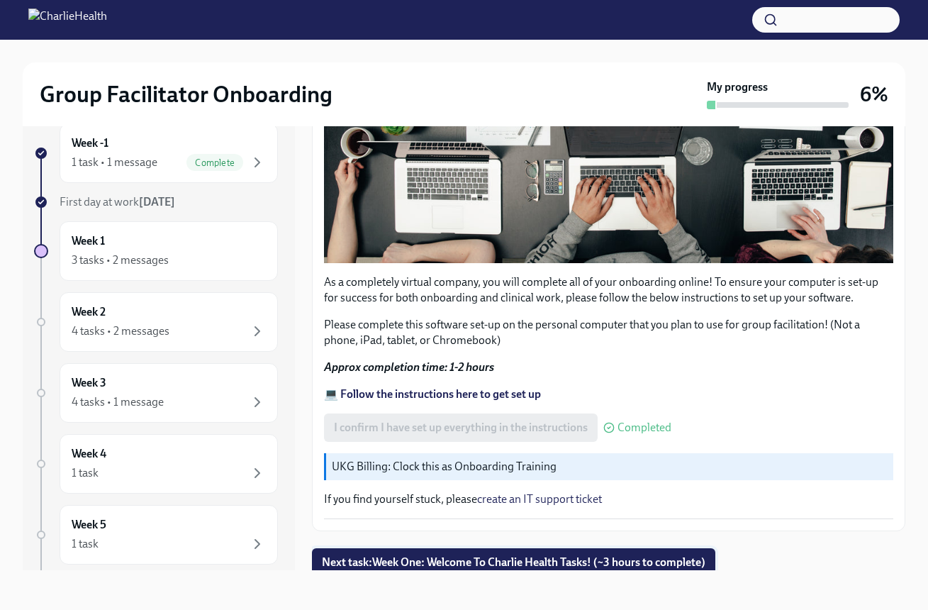
click at [520, 557] on span "Next task : Week One: Welcome To Charlie Health Tasks! (~3 hours to complete)" at bounding box center [514, 562] width 384 height 14
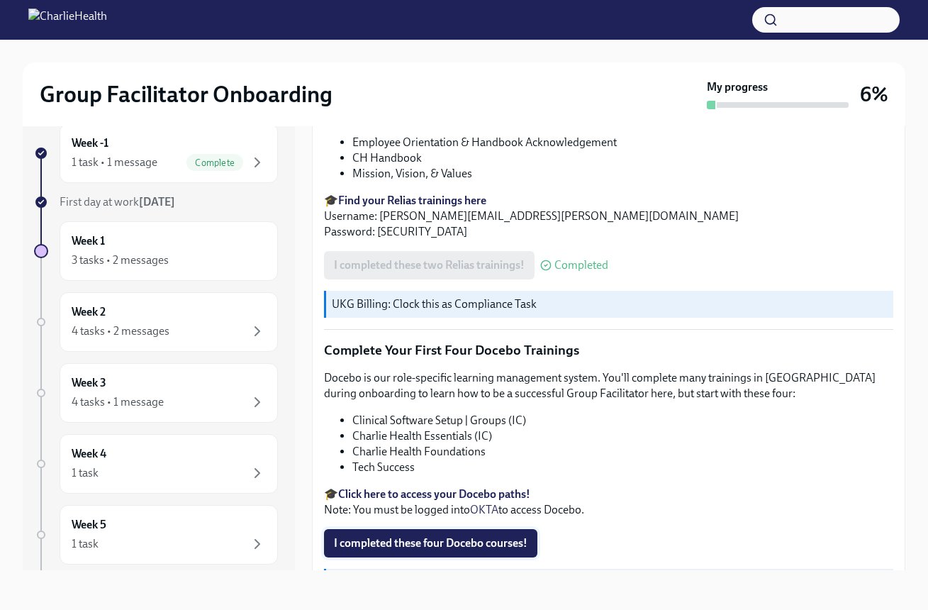
scroll to position [1817, 0]
